Goal: Task Accomplishment & Management: Complete application form

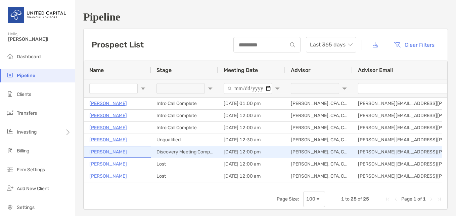
click at [115, 152] on p "[PERSON_NAME]" at bounding box center [108, 152] width 38 height 8
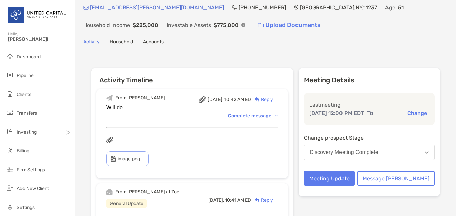
scroll to position [34, 0]
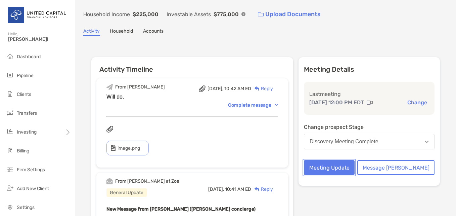
click at [350, 166] on button "Meeting Update" at bounding box center [329, 167] width 51 height 15
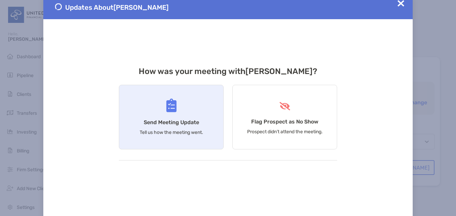
click at [175, 112] on div "Send Meeting Update Tell us how the meeting went." at bounding box center [171, 117] width 105 height 65
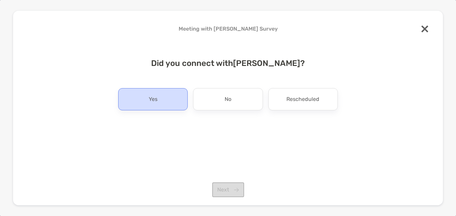
click at [176, 109] on div "Yes" at bounding box center [153, 99] width 70 height 22
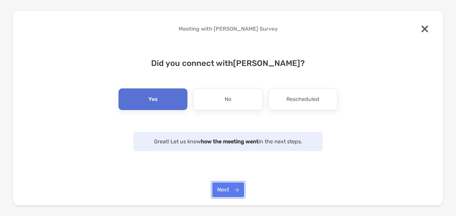
click at [223, 188] on button "Next" at bounding box center [228, 189] width 32 height 15
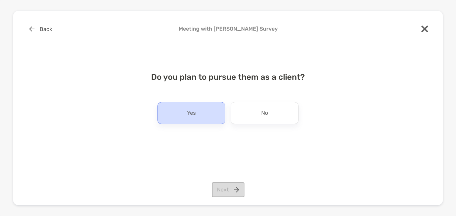
click at [208, 115] on div "Yes" at bounding box center [192, 113] width 68 height 22
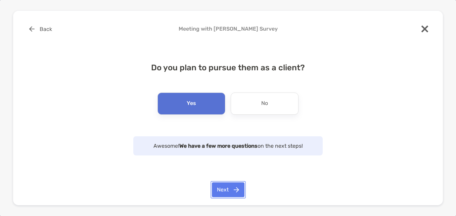
click at [230, 189] on button "Next" at bounding box center [228, 189] width 33 height 15
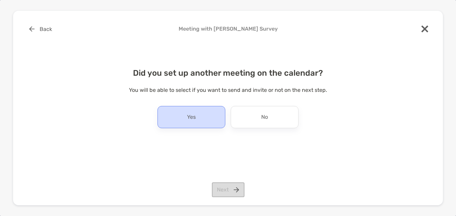
click at [204, 119] on div "Yes" at bounding box center [192, 117] width 68 height 22
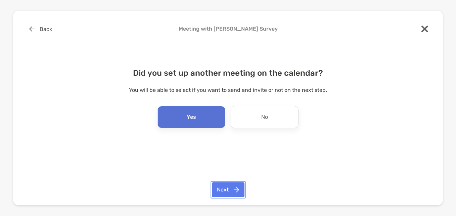
click at [227, 190] on button "Next" at bounding box center [228, 189] width 33 height 15
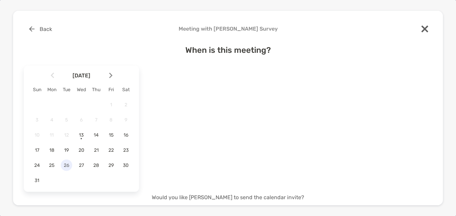
click at [70, 164] on span "26" at bounding box center [66, 165] width 11 height 6
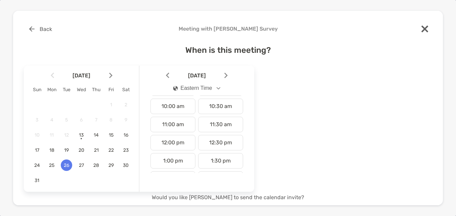
scroll to position [168, 0]
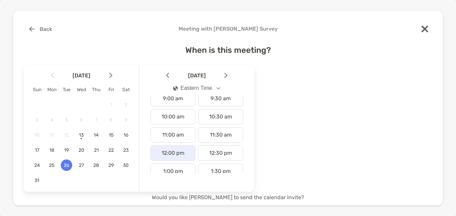
click at [181, 150] on div "12:00 pm" at bounding box center [173, 152] width 45 height 15
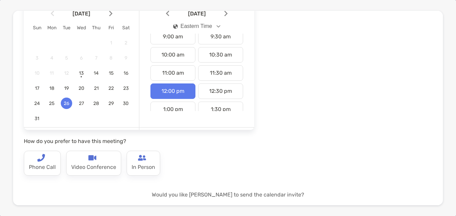
scroll to position [67, 0]
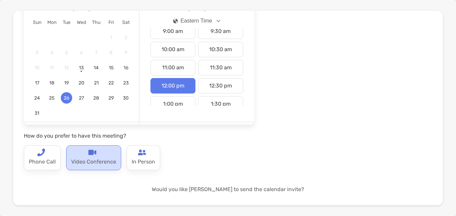
click at [104, 159] on p "Video Conference" at bounding box center [93, 161] width 45 height 11
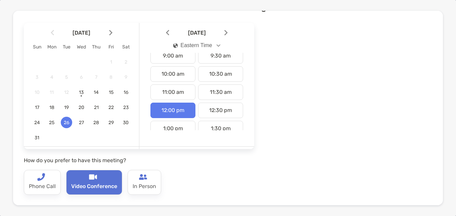
scroll to position [126, 0]
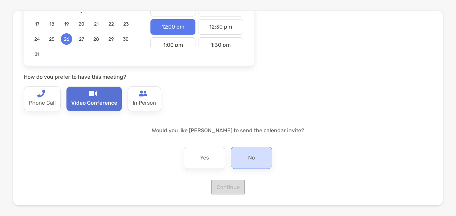
click at [253, 161] on div "No" at bounding box center [252, 157] width 42 height 22
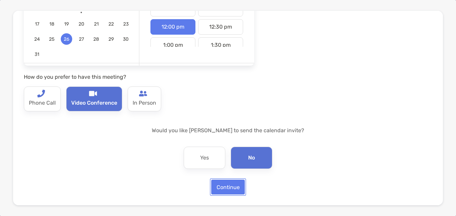
click at [218, 189] on button "Continue" at bounding box center [228, 186] width 34 height 15
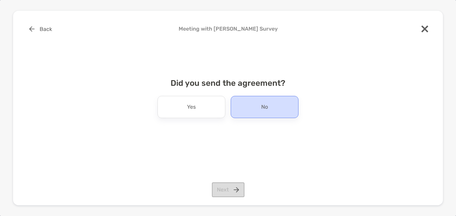
click at [266, 104] on p "No" at bounding box center [264, 106] width 7 height 11
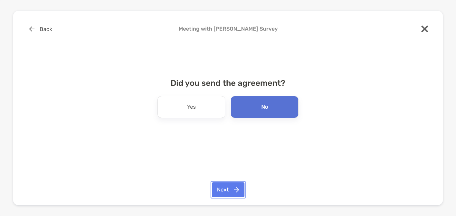
click at [222, 196] on button "Next" at bounding box center [228, 189] width 33 height 15
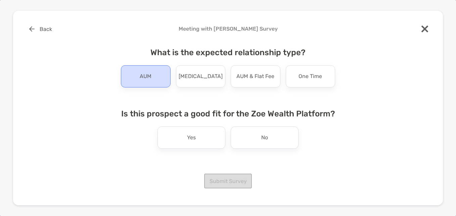
click at [143, 76] on p "AUM" at bounding box center [146, 76] width 12 height 11
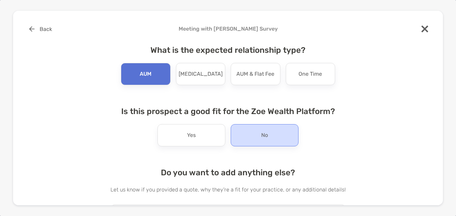
click at [250, 132] on div "No" at bounding box center [265, 135] width 68 height 22
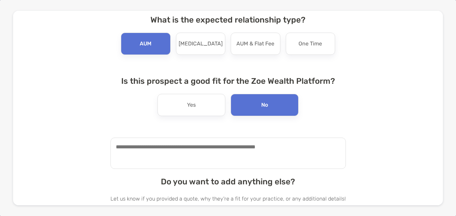
scroll to position [67, 0]
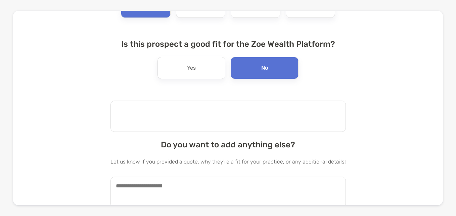
click at [188, 112] on textarea at bounding box center [229, 115] width 236 height 31
click at [172, 188] on textarea at bounding box center [229, 191] width 236 height 31
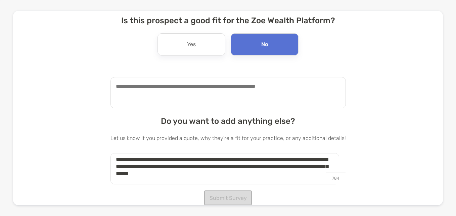
scroll to position [4, 0]
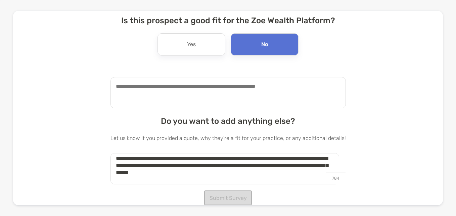
type textarea "**********"
click at [232, 98] on textarea at bounding box center [229, 92] width 236 height 31
click at [220, 193] on div "Submit Survey" at bounding box center [229, 197] width 236 height 15
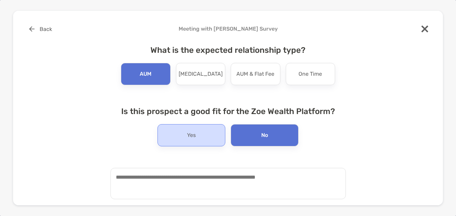
click at [187, 141] on div "Yes" at bounding box center [192, 135] width 68 height 22
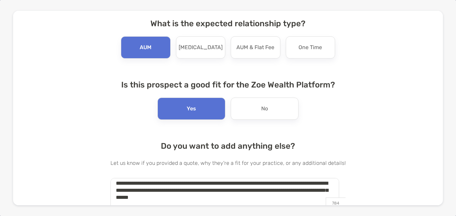
scroll to position [51, 0]
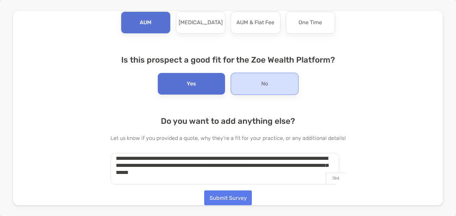
click at [267, 80] on div "No" at bounding box center [265, 84] width 68 height 22
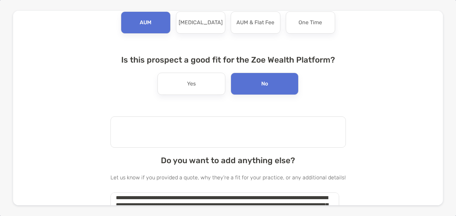
click at [210, 128] on textarea at bounding box center [229, 131] width 236 height 31
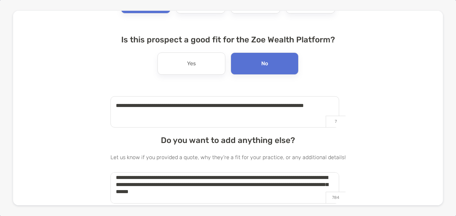
scroll to position [91, 0]
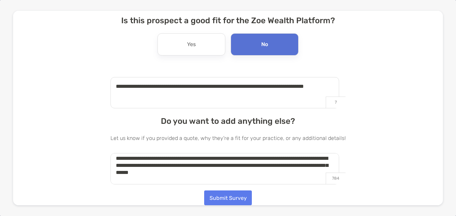
type textarea "**********"
click at [233, 198] on button "Submit Survey" at bounding box center [228, 197] width 48 height 15
